Goal: Task Accomplishment & Management: Complete application form

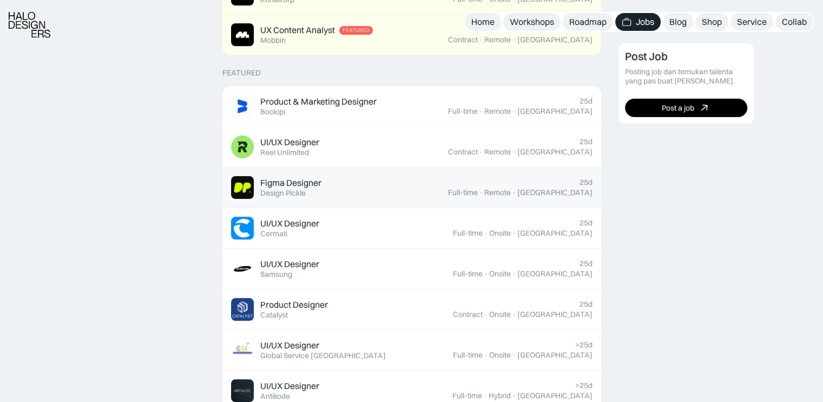
scroll to position [379, 0]
click at [446, 197] on div "Figma Designer Featured Design Pickle" at bounding box center [339, 186] width 217 height 23
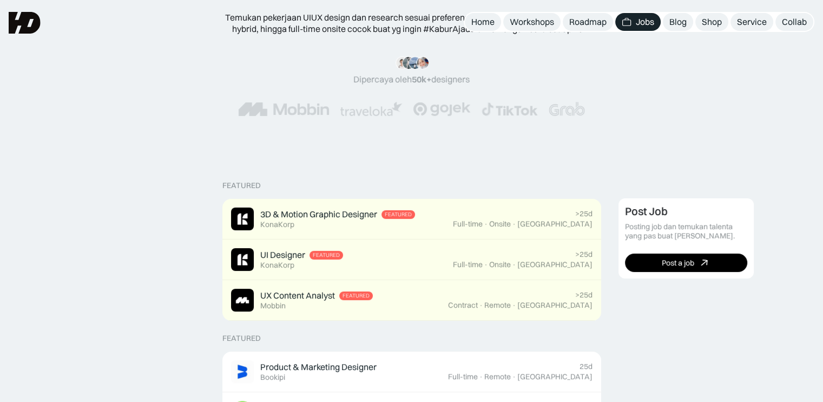
scroll to position [0, 0]
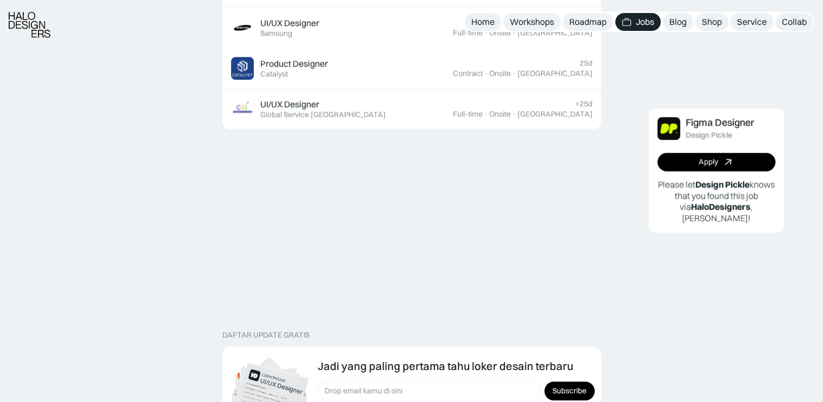
scroll to position [1137, 0]
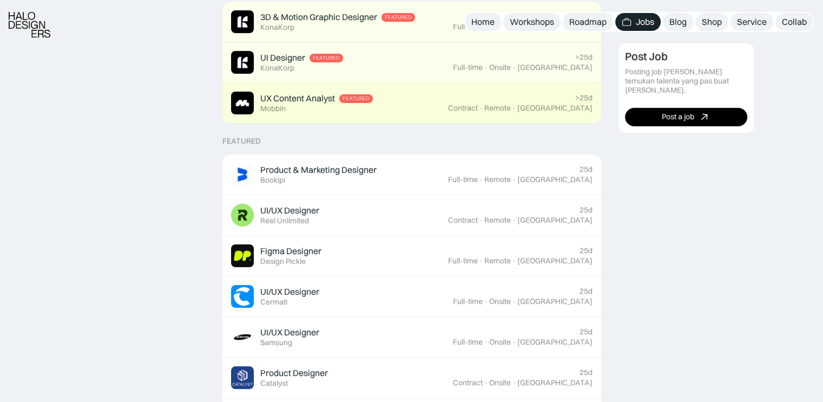
scroll to position [325, 0]
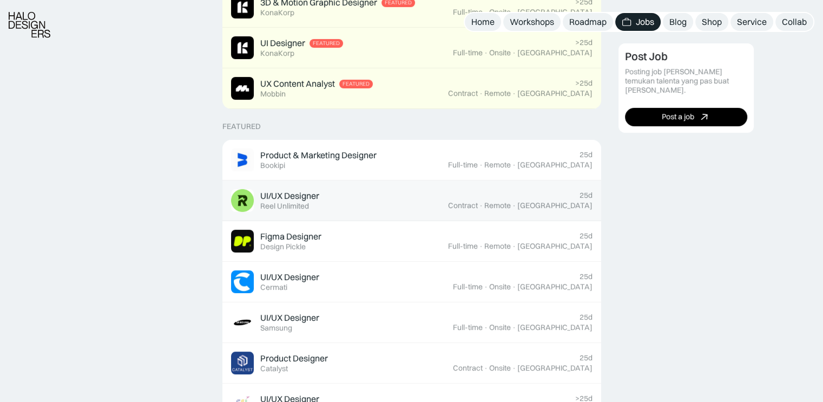
click at [418, 211] on div "UI/UX Designer Featured Reel Unlimited" at bounding box center [339, 200] width 217 height 23
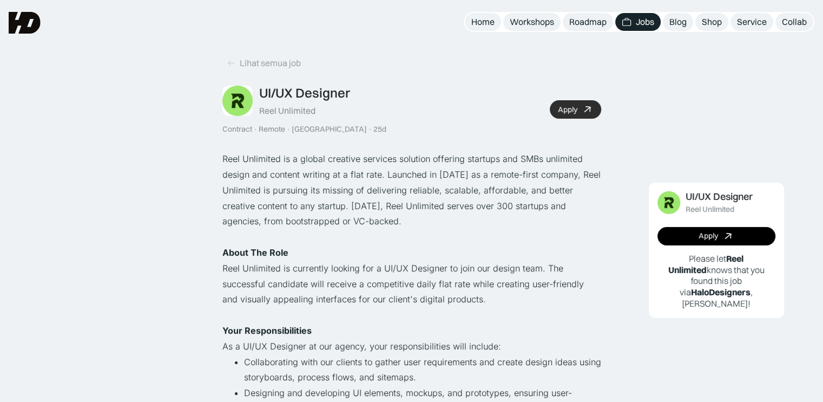
click at [582, 108] on icon at bounding box center [588, 110] width 16 height 16
